Goal: Information Seeking & Learning: Learn about a topic

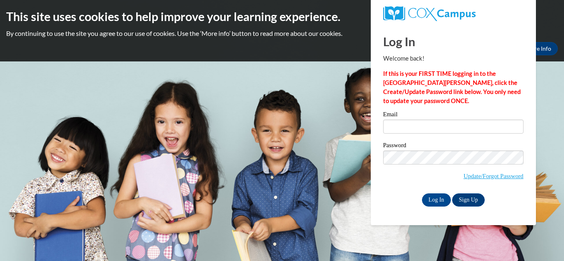
type input "lashundra.strong@cmsd.k12.ms.us"
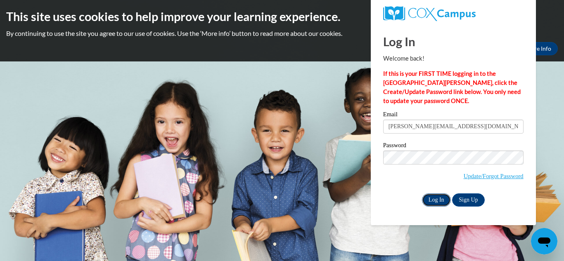
click at [442, 200] on input "Log In" at bounding box center [436, 200] width 29 height 13
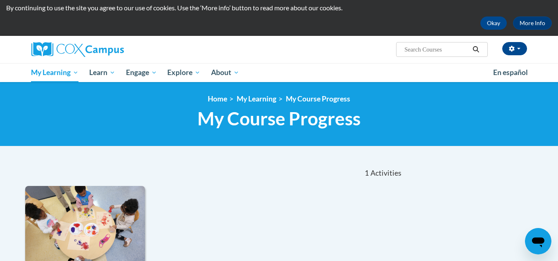
scroll to position [25, 0]
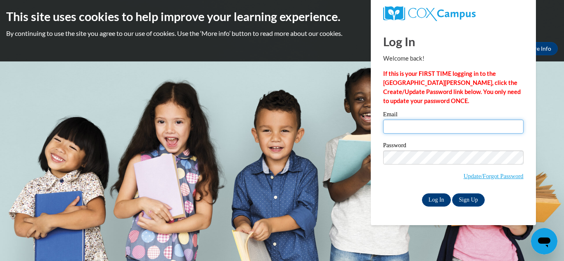
type input "[PERSON_NAME][EMAIL_ADDRESS][DOMAIN_NAME]"
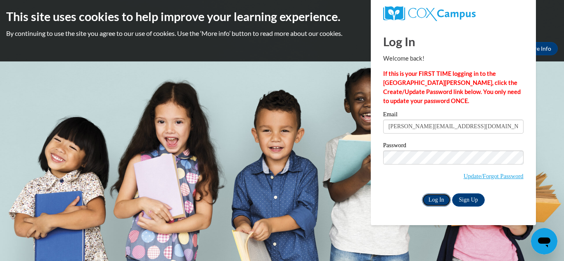
click at [439, 197] on input "Log In" at bounding box center [436, 200] width 29 height 13
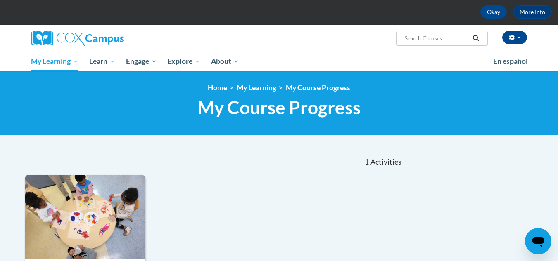
scroll to position [36, 0]
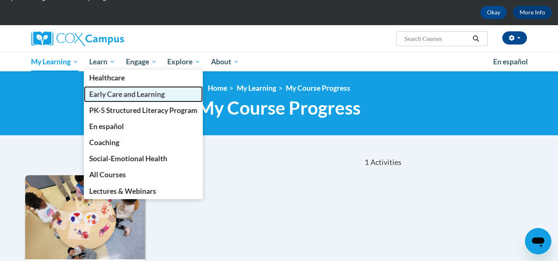
click at [110, 92] on span "Early Care and Learning" at bounding box center [127, 94] width 76 height 9
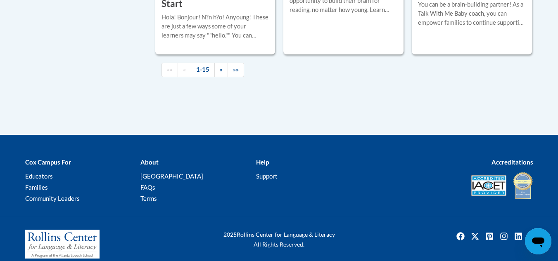
scroll to position [1370, 0]
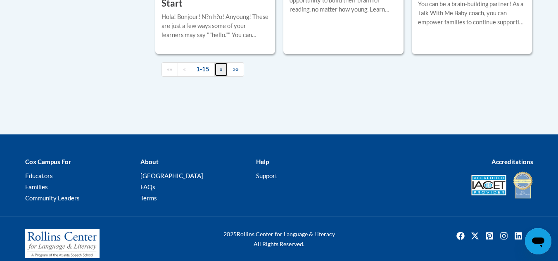
click at [220, 73] on span "»" at bounding box center [221, 69] width 3 height 7
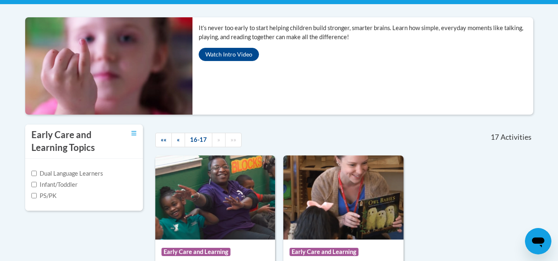
scroll to position [168, 0]
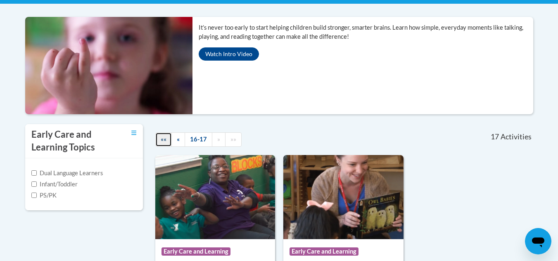
click at [161, 138] on span "««" at bounding box center [164, 139] width 6 height 7
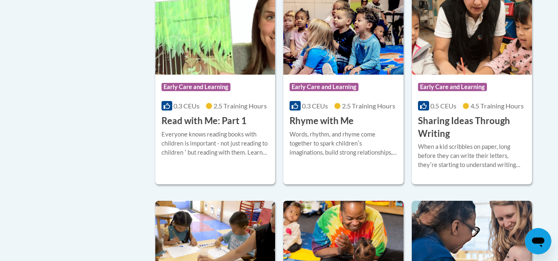
scroll to position [1017, 0]
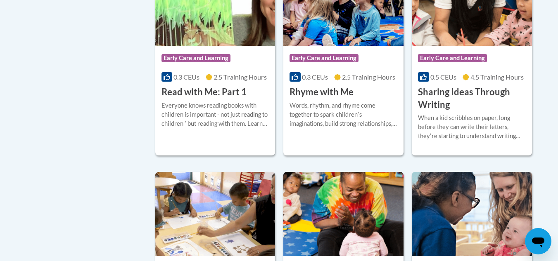
scroll to position [1046, 0]
